Goal: Information Seeking & Learning: Find specific fact

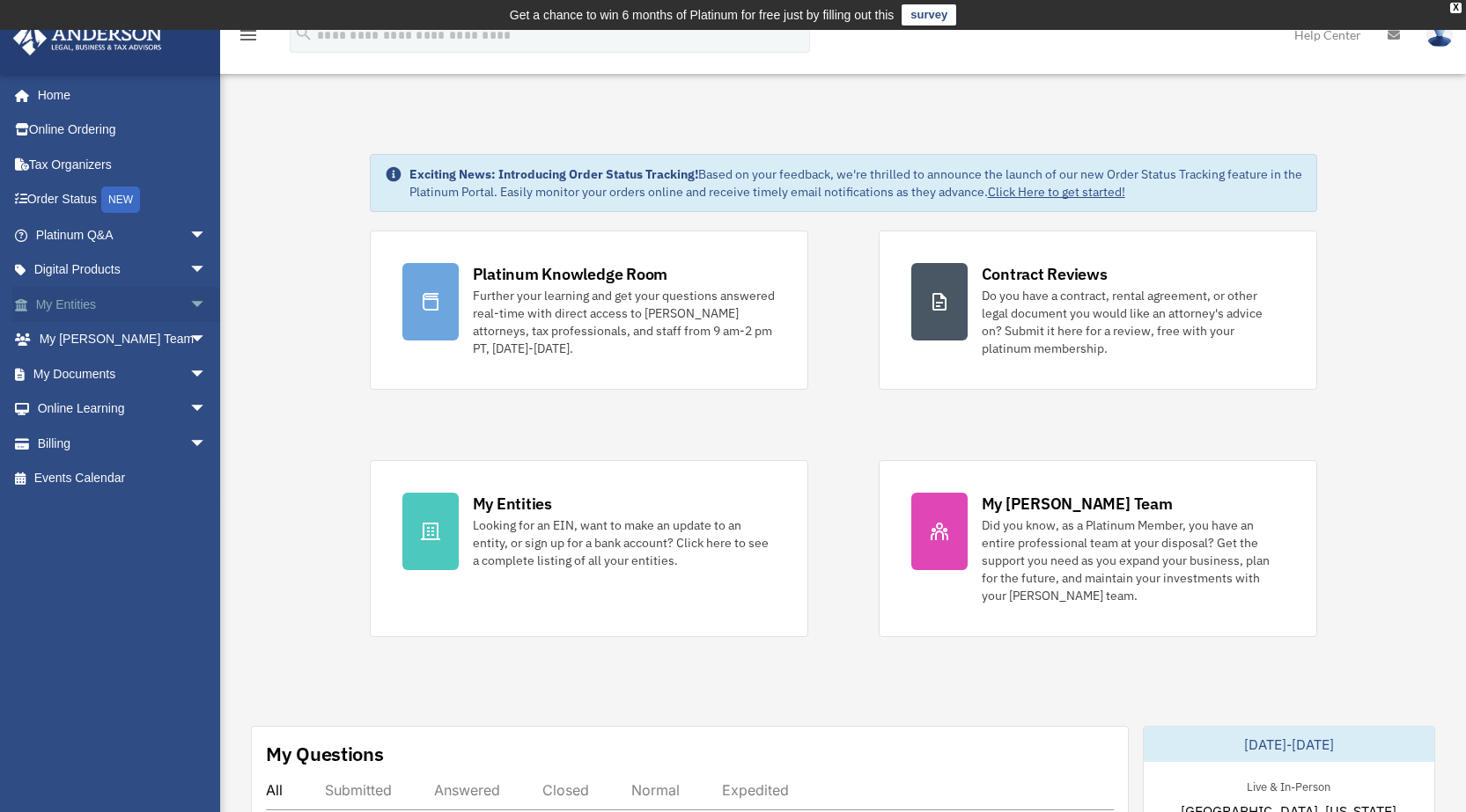
click at [81, 297] on link "My Entities arrow_drop_down" at bounding box center [122, 304] width 221 height 35
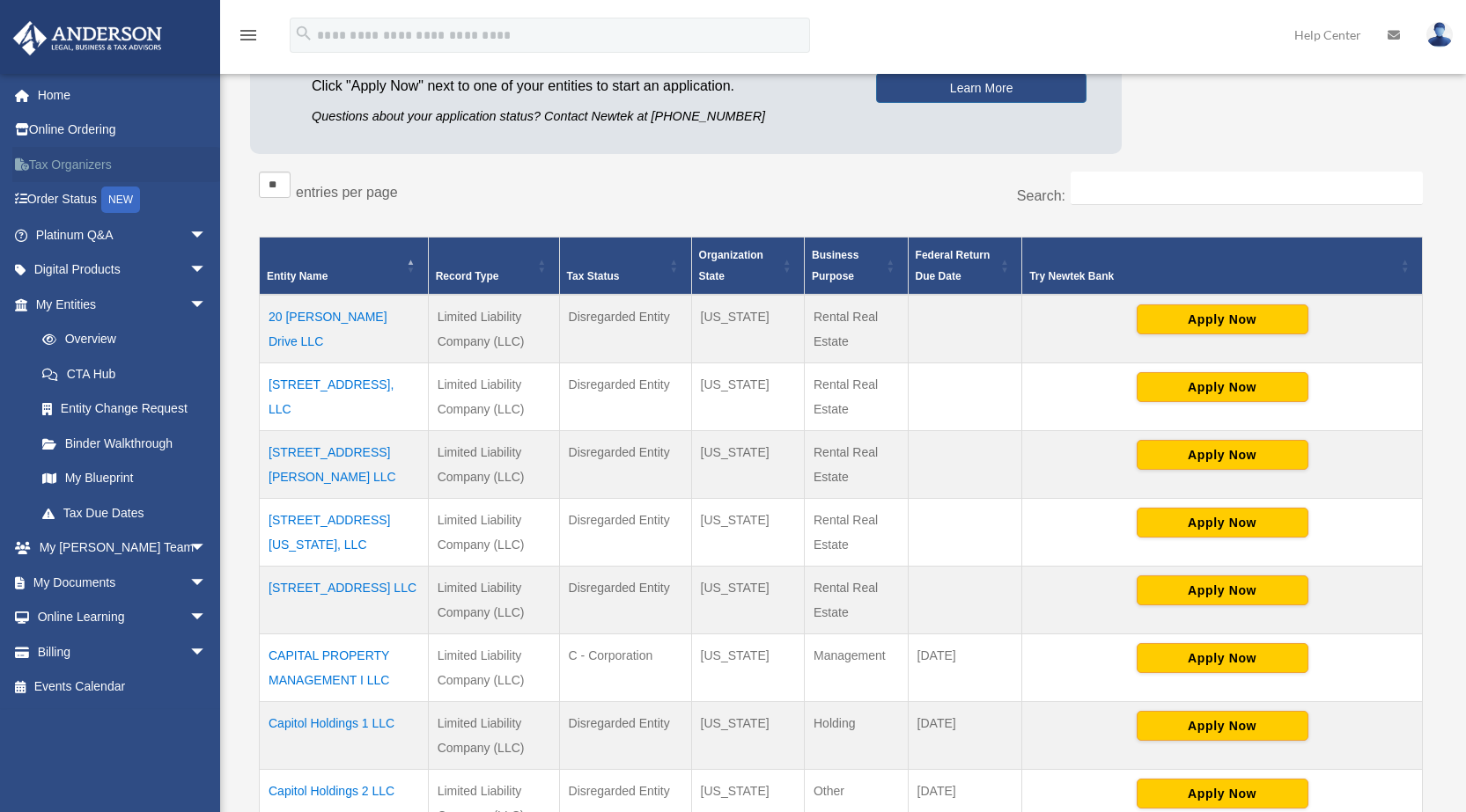
scroll to position [264, 0]
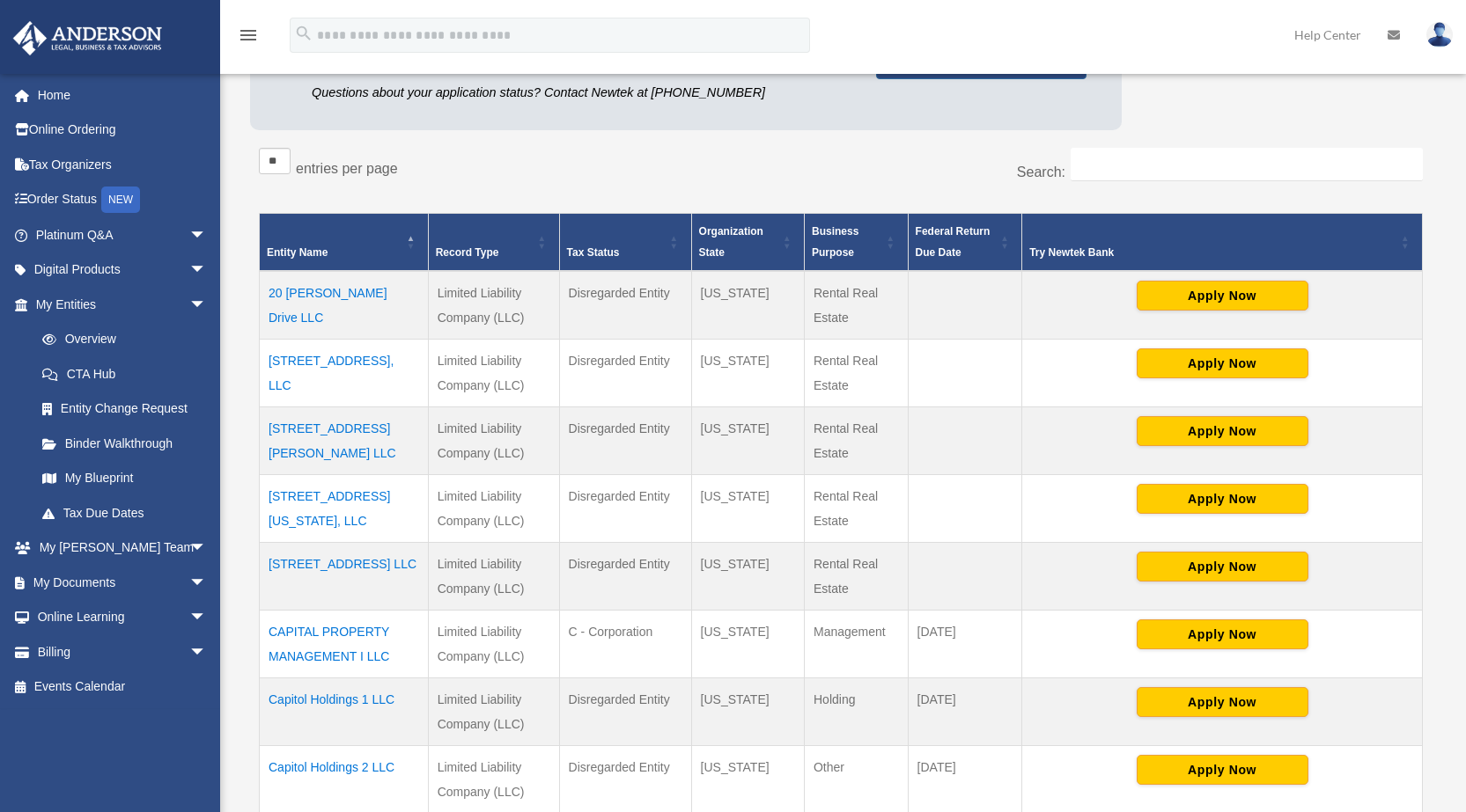
drag, startPoint x: 410, startPoint y: 518, endPoint x: 342, endPoint y: 512, distance: 68.3
click at [342, 512] on td "[STREET_ADDRESS][US_STATE], LLC" at bounding box center [343, 508] width 169 height 67
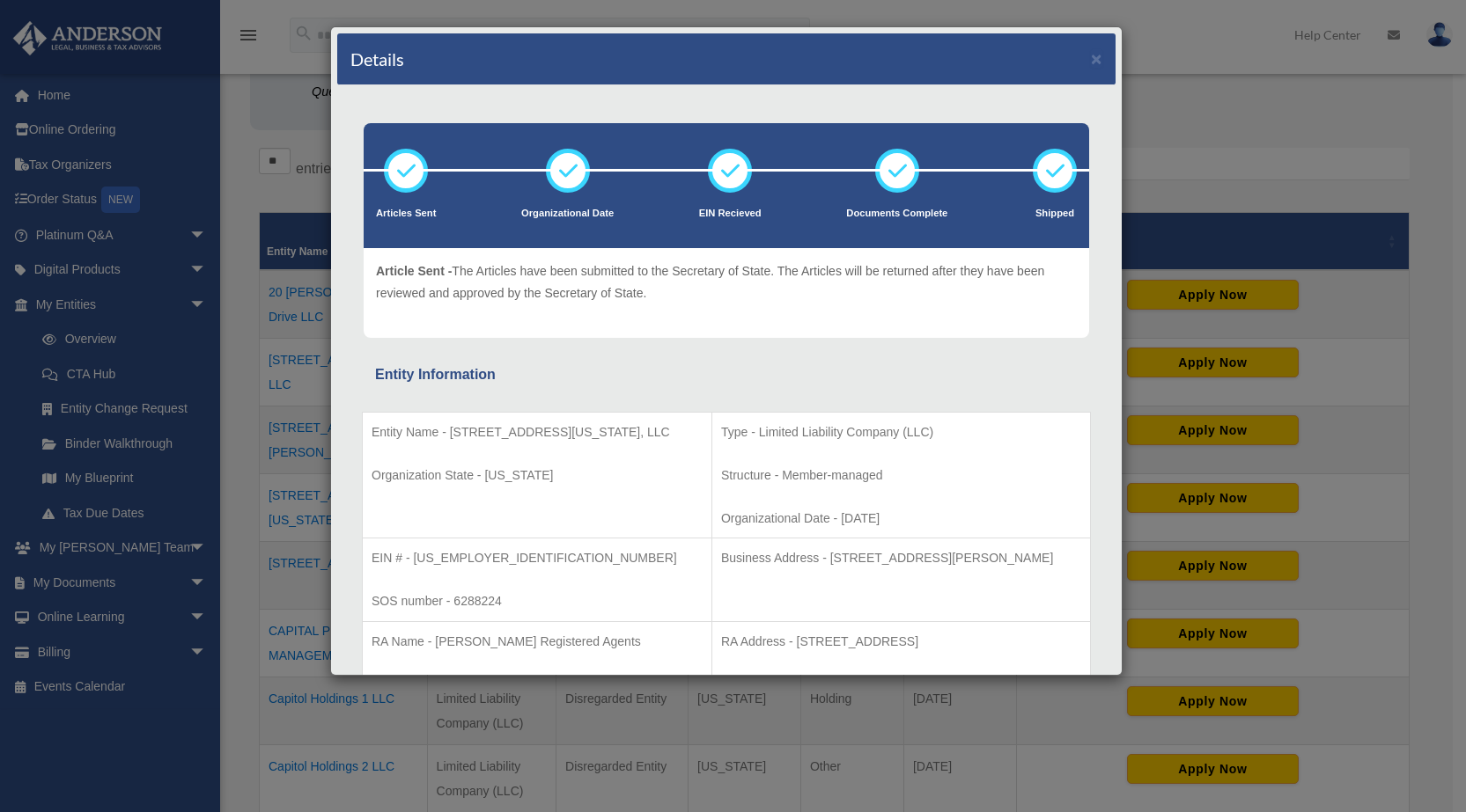
drag, startPoint x: 449, startPoint y: 428, endPoint x: 446, endPoint y: 458, distance: 30.1
click at [446, 444] on p "Entity Name - [STREET_ADDRESS][US_STATE], LLC" at bounding box center [536, 433] width 331 height 22
copy p "[STREET_ADDRESS][US_STATE], LLC"
click at [1091, 57] on button "×" at bounding box center [1097, 58] width 11 height 18
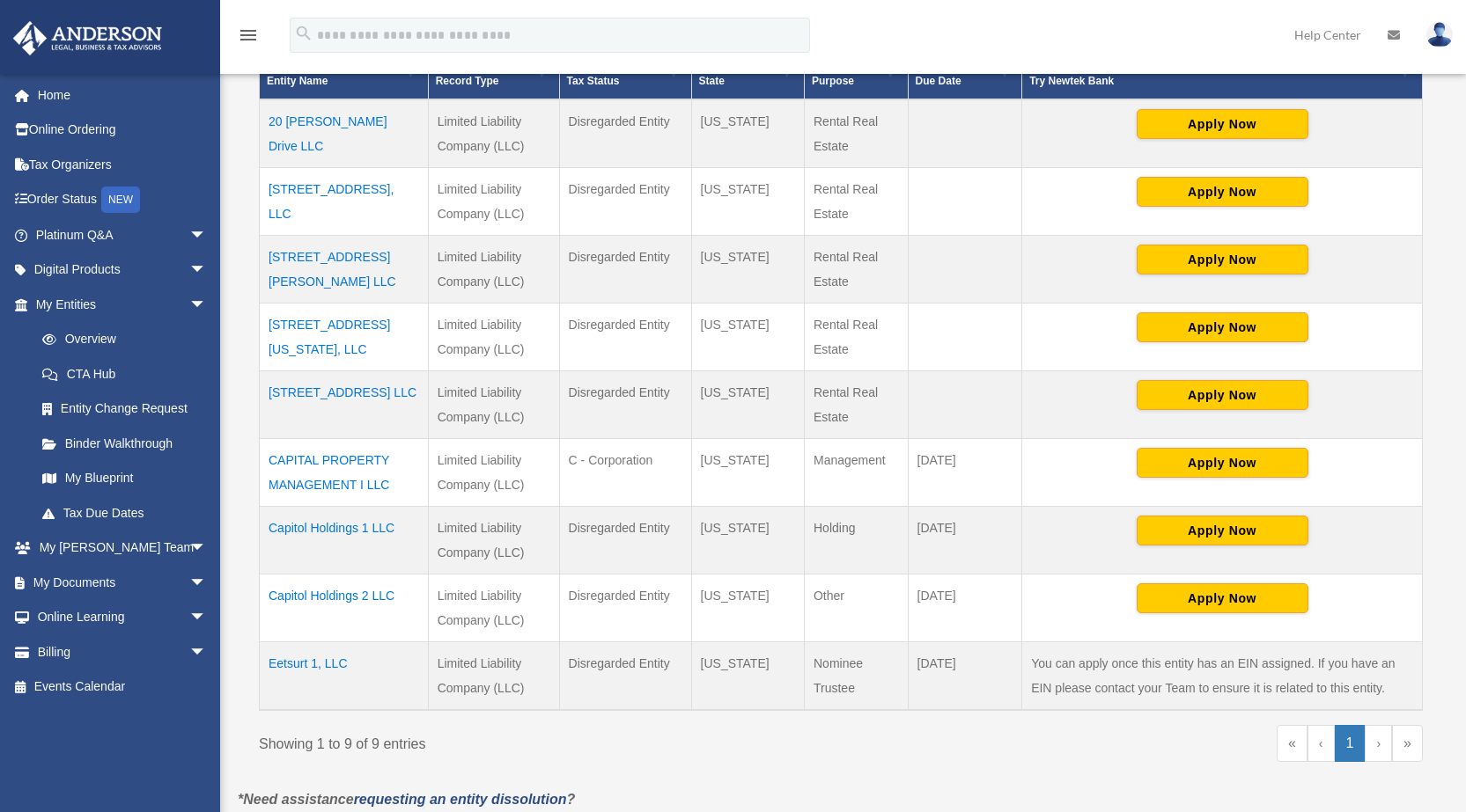
scroll to position [440, 0]
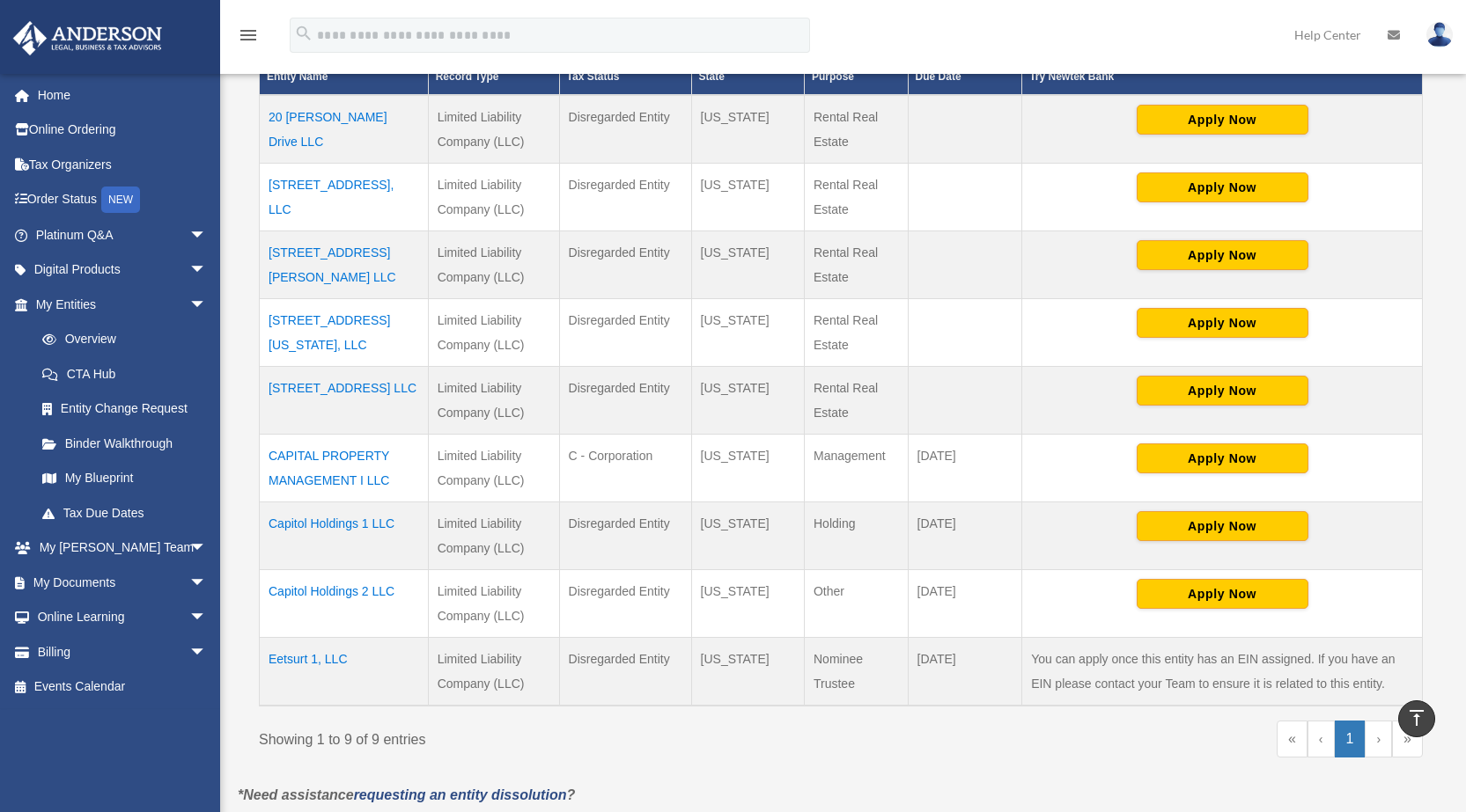
click at [330, 453] on td "CAPITAL PROPERTY MANAGEMENT I LLC" at bounding box center [343, 467] width 169 height 67
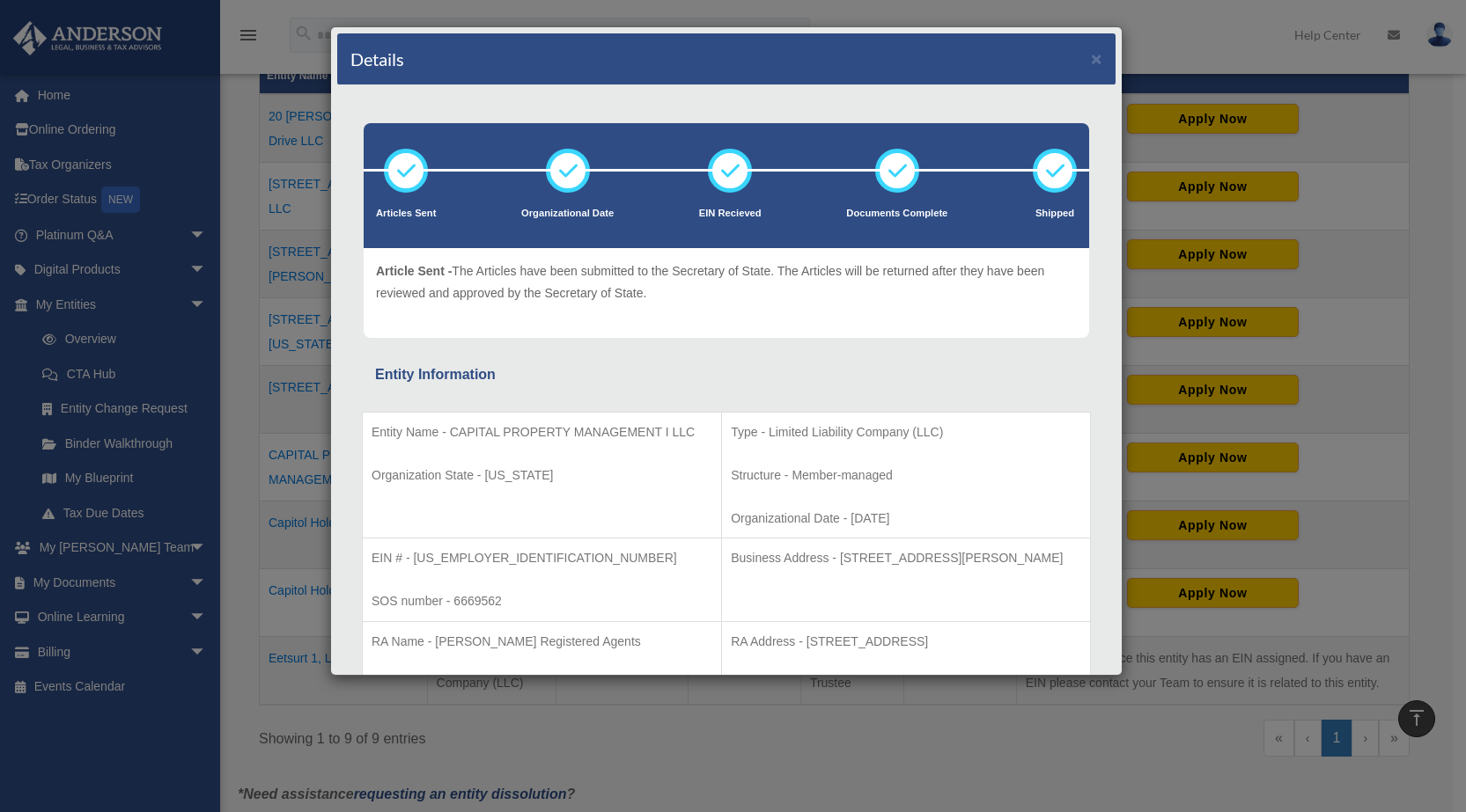
scroll to position [88, 0]
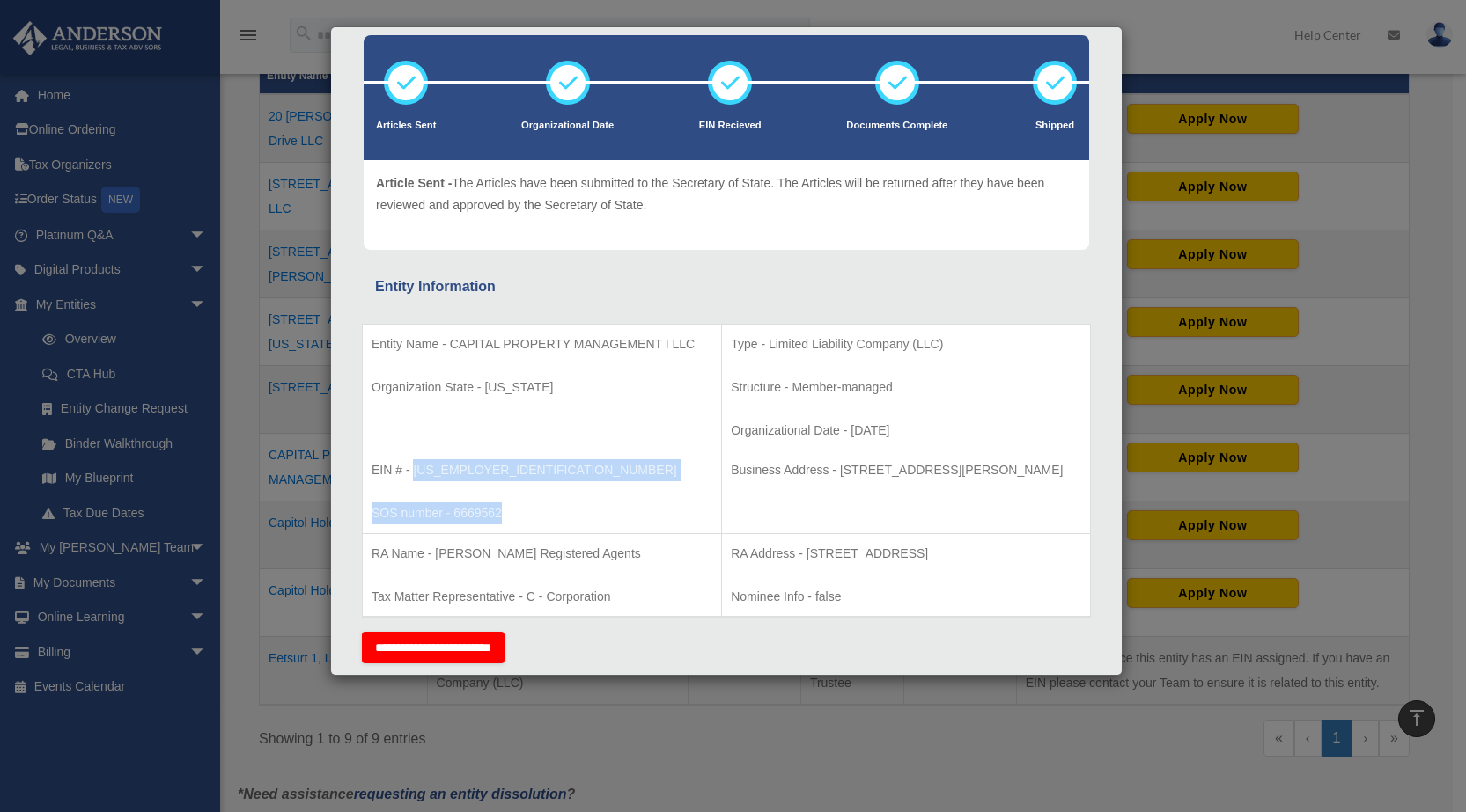
drag, startPoint x: 524, startPoint y: 482, endPoint x: 413, endPoint y: 467, distance: 112.0
click at [413, 467] on td "EIN # - [US_EMPLOYER_IDENTIFICATION_NUMBER] SOS number - 6669562" at bounding box center [542, 492] width 359 height 84
click at [413, 467] on p "EIN # - [US_EMPLOYER_IDENTIFICATION_NUMBER]" at bounding box center [541, 471] width 341 height 22
drag, startPoint x: 412, startPoint y: 467, endPoint x: 481, endPoint y: 472, distance: 69.2
click at [481, 472] on p "EIN # - [US_EMPLOYER_IDENTIFICATION_NUMBER]" at bounding box center [541, 471] width 341 height 22
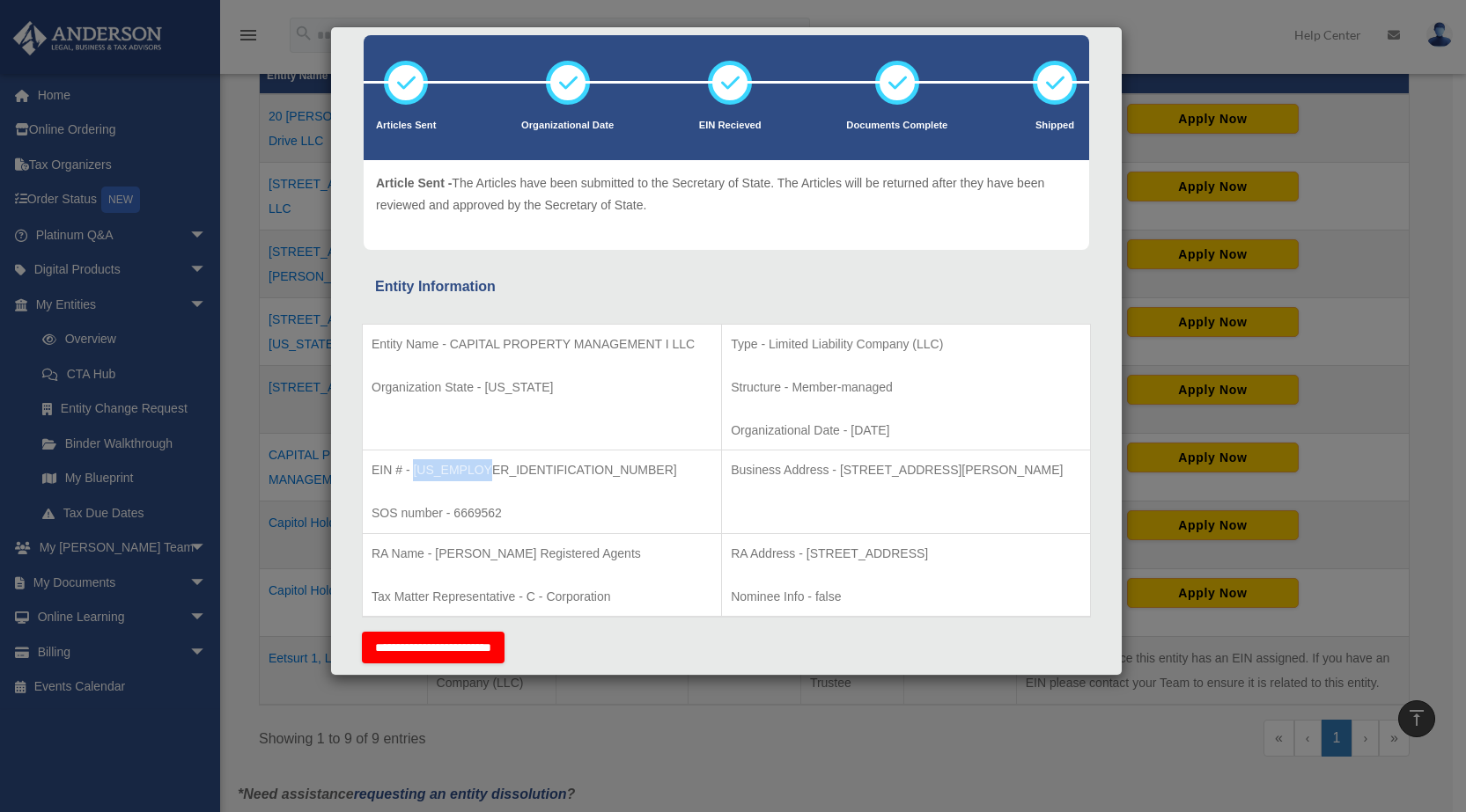
copy p "[US_EMPLOYER_IDENTIFICATION_NUMBER]"
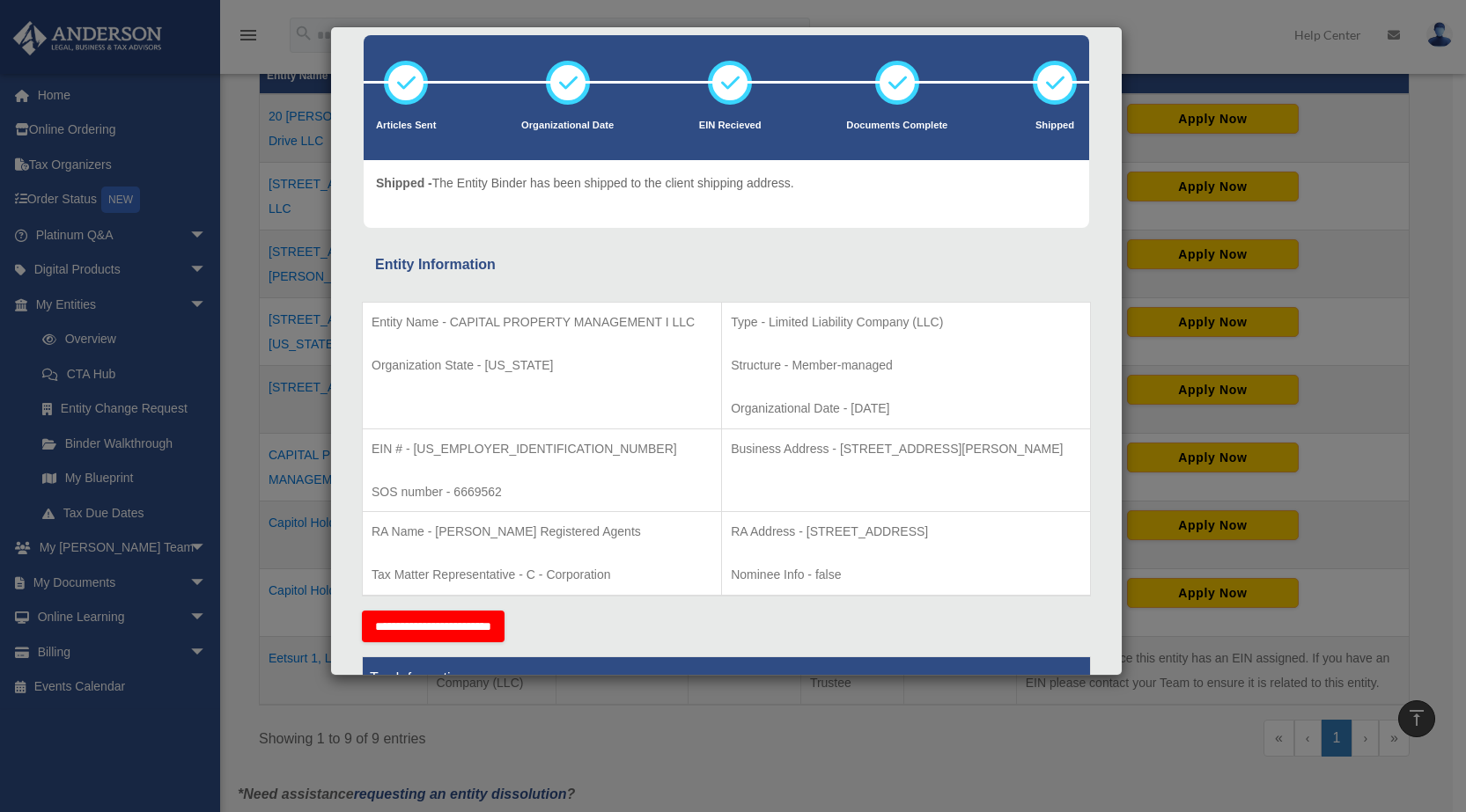
click at [1153, 43] on div "Details × Articles Sent Organizational Date" at bounding box center [733, 406] width 1466 height 812
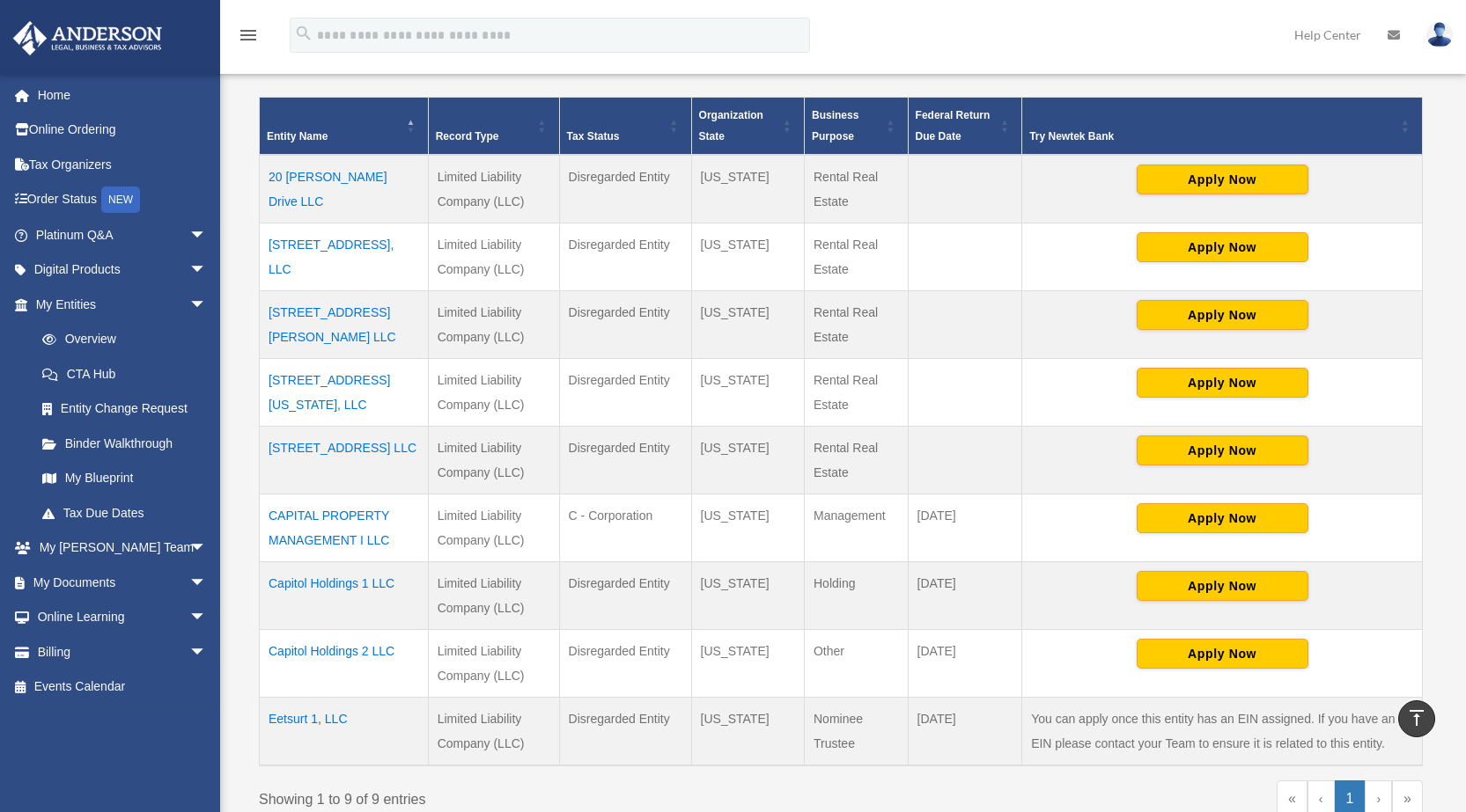
scroll to position [352, 0]
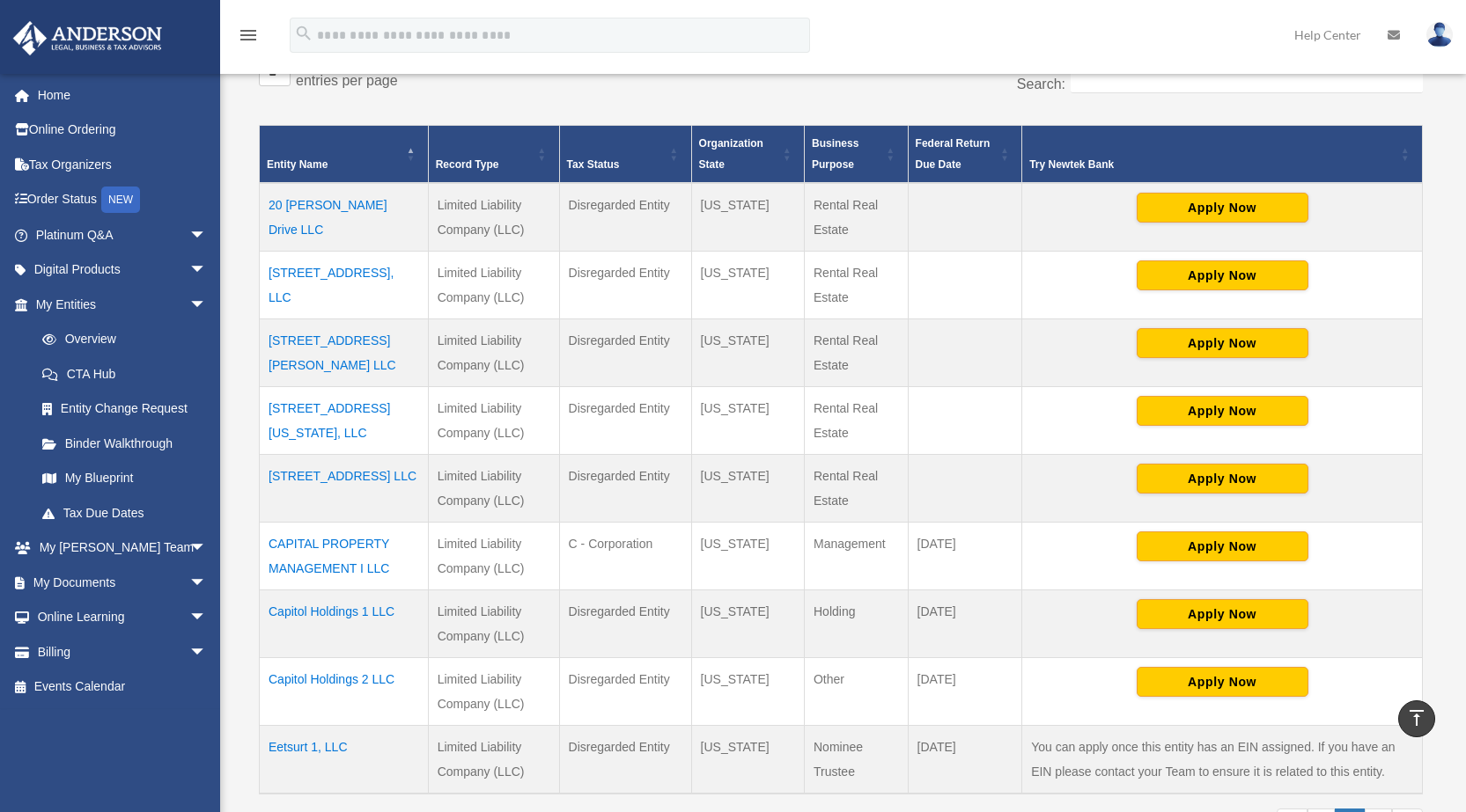
click at [358, 348] on td "[STREET_ADDRESS][PERSON_NAME] LLC" at bounding box center [343, 352] width 169 height 67
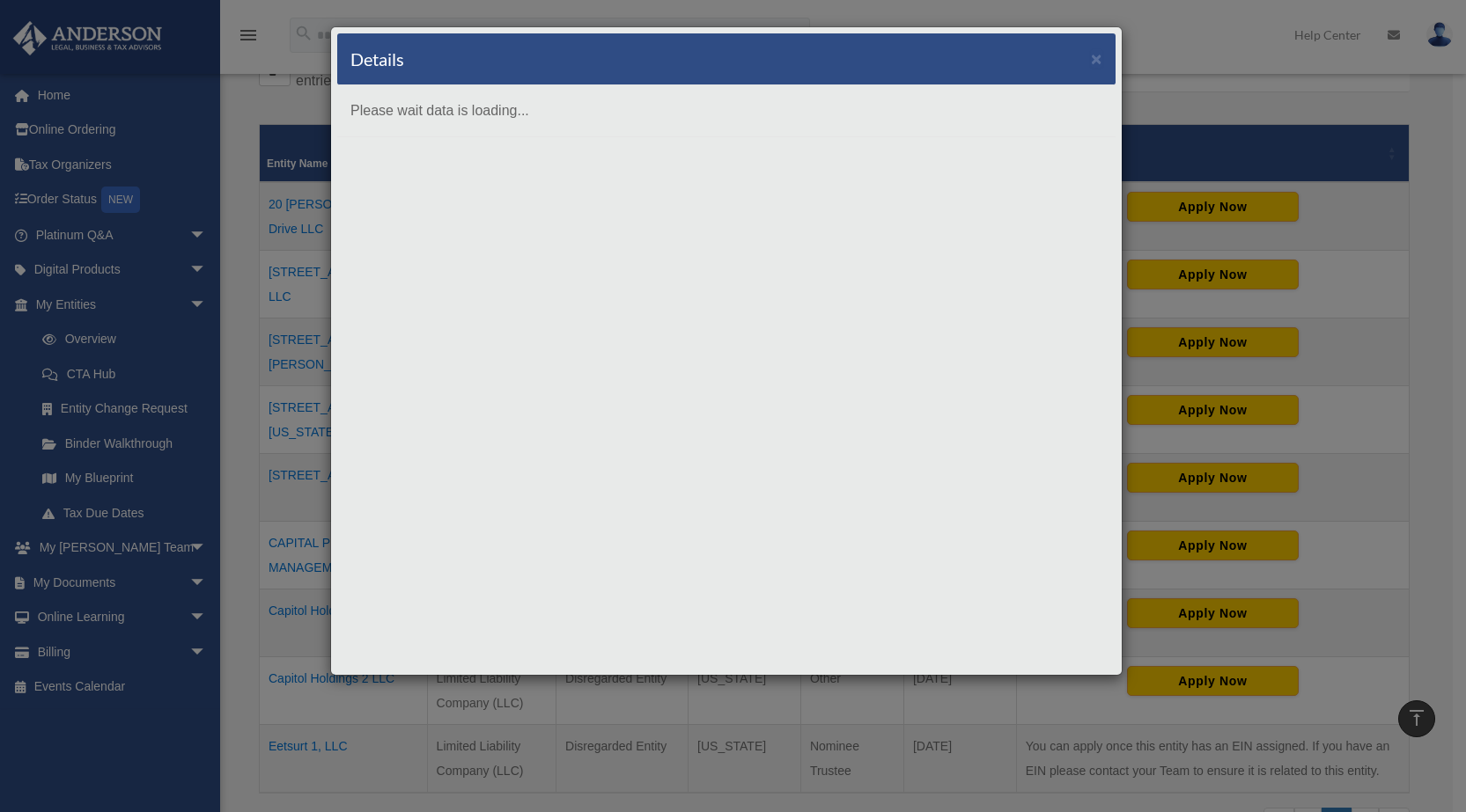
scroll to position [0, 0]
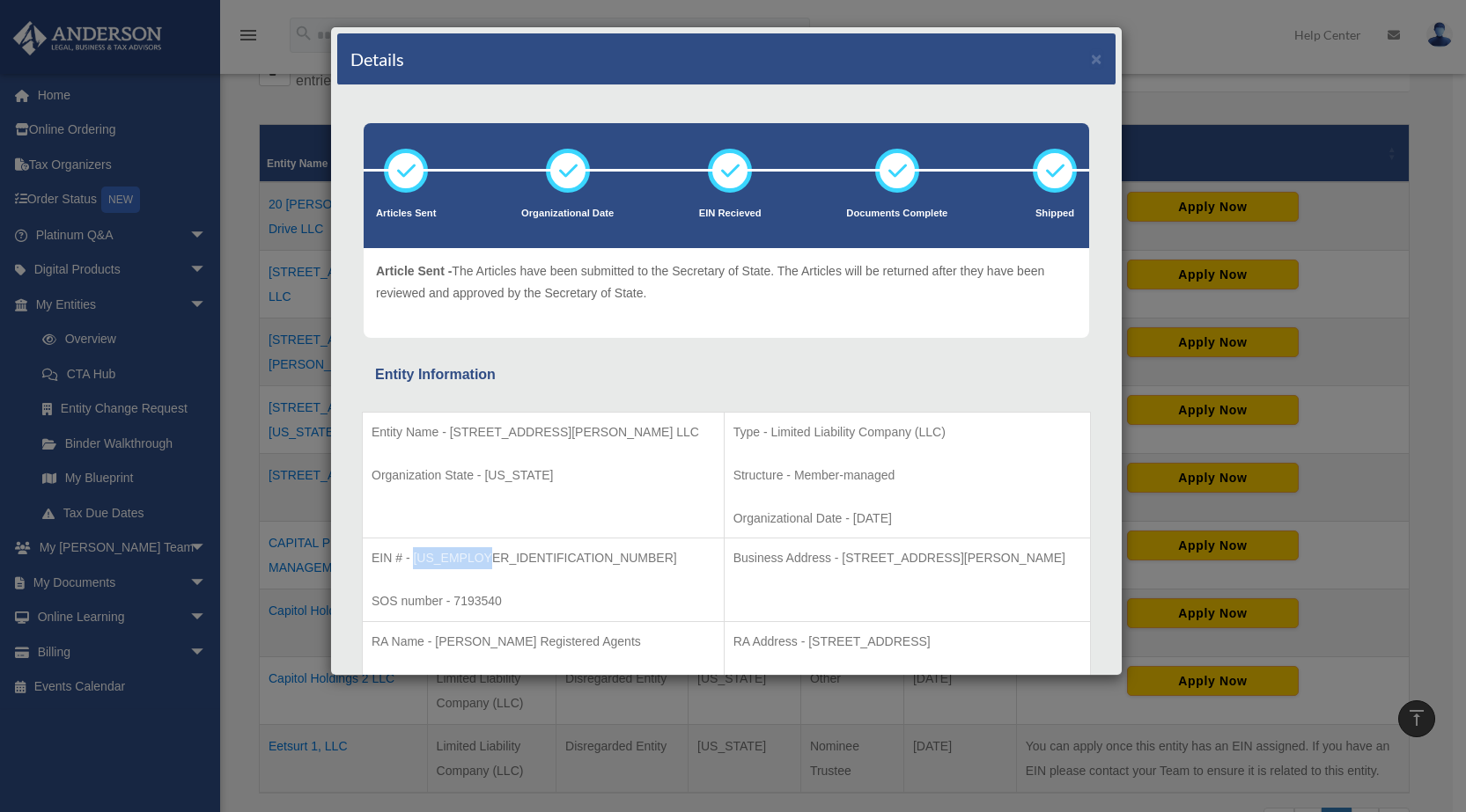
drag, startPoint x: 489, startPoint y: 565, endPoint x: 416, endPoint y: 553, distance: 74.0
click at [416, 553] on p "EIN # - [US_EMPLOYER_IDENTIFICATION_NUMBER]" at bounding box center [543, 558] width 343 height 22
copy p "[US_EMPLOYER_IDENTIFICATION_NUMBER]"
